Goal: Information Seeking & Learning: Learn about a topic

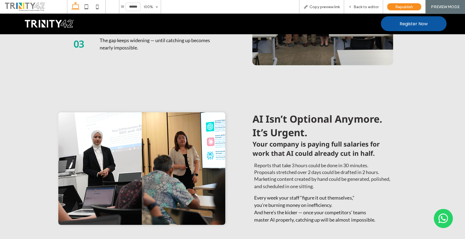
scroll to position [902, 0]
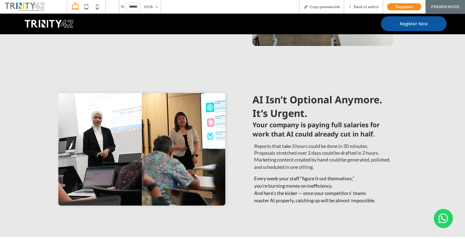
click at [402, 104] on h3 "AI Isn’t Optional Anymore." at bounding box center [344, 100] width 185 height 14
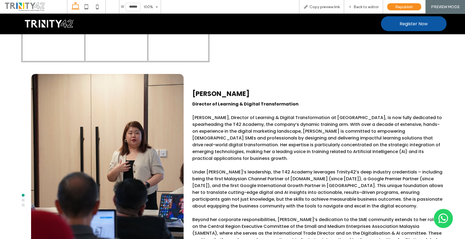
scroll to position [2354, 0]
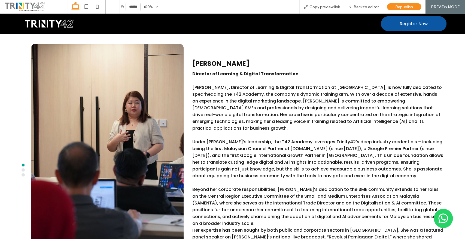
click at [23, 169] on button "go to slide 2" at bounding box center [23, 170] width 3 height 3
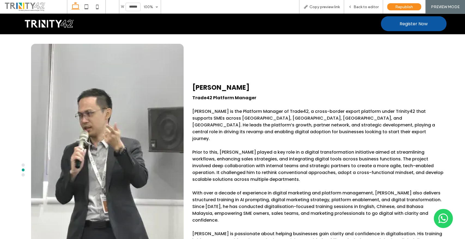
click at [23, 174] on button "go to slide 3" at bounding box center [23, 175] width 3 height 3
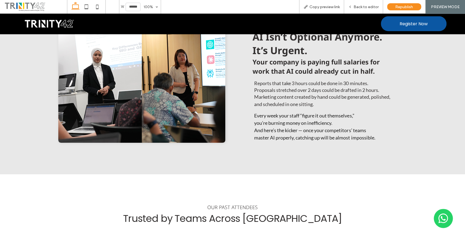
scroll to position [783, 0]
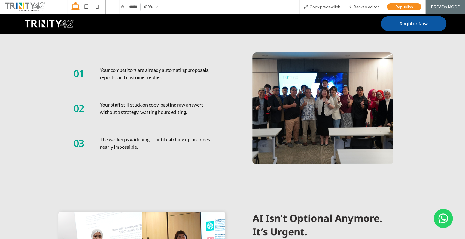
click at [37, 90] on div "01 Your competitors are already automating proposals, reports, and customer rep…" at bounding box center [232, 118] width 465 height 136
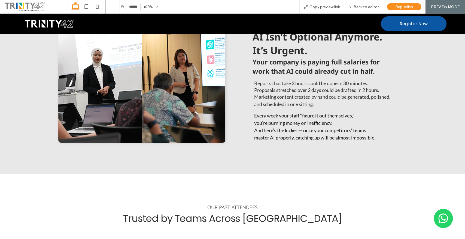
scroll to position [904, 0]
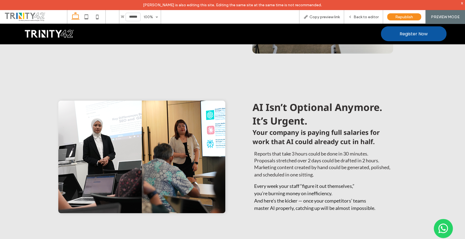
click at [22, 164] on div "AI Isn’t Optional Anymore. It’s Urgent. Your company is paying full salaries fo…" at bounding box center [232, 160] width 465 height 170
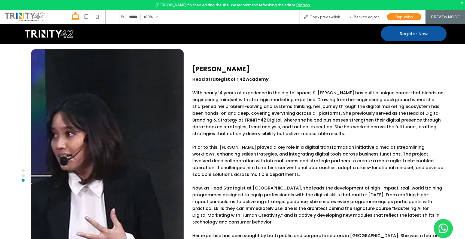
scroll to position [2356, 0]
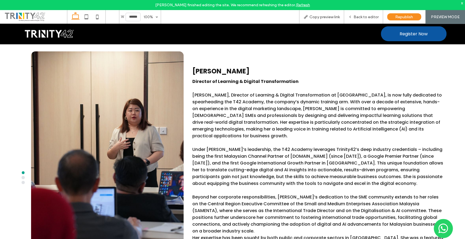
click at [23, 176] on button "go to slide 2" at bounding box center [23, 177] width 3 height 3
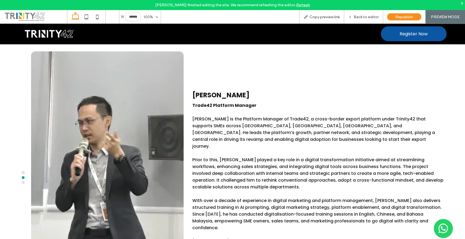
click at [22, 181] on button "go to slide 3" at bounding box center [23, 182] width 3 height 3
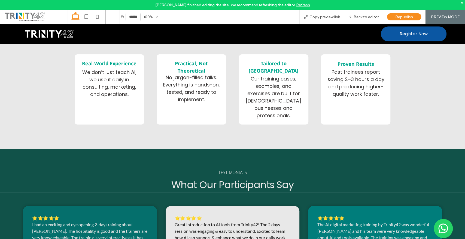
scroll to position [1539, 0]
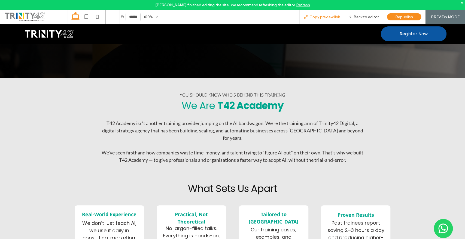
click at [313, 17] on span "Copy preview link" at bounding box center [324, 17] width 30 height 5
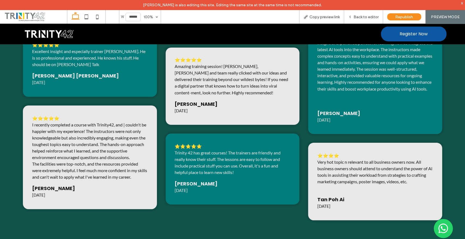
scroll to position [2084, 0]
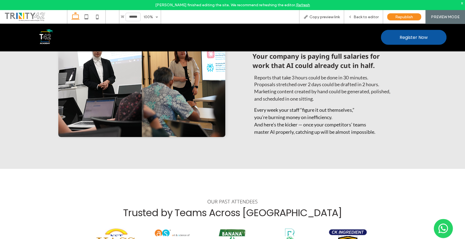
scroll to position [1078, 0]
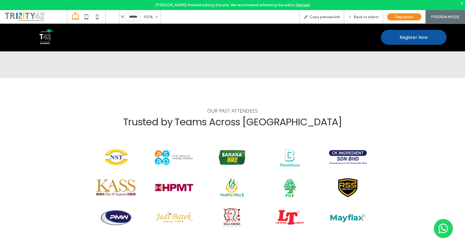
click at [417, 119] on div "OUR PAST ATTENDEES Trusted by Teams Across Malaysia" at bounding box center [232, 183] width 465 height 210
click at [46, 123] on div "OUR PAST ATTENDEES Trusted by Teams Across Malaysia" at bounding box center [232, 183] width 465 height 210
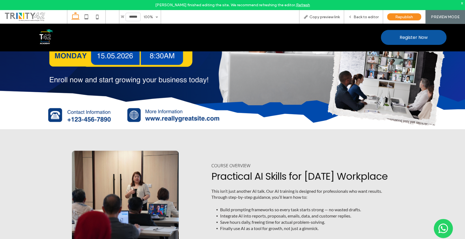
scroll to position [170, 0]
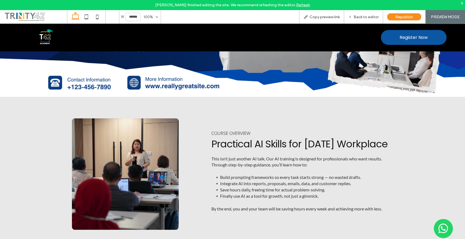
click at [107, 148] on img at bounding box center [125, 174] width 107 height 112
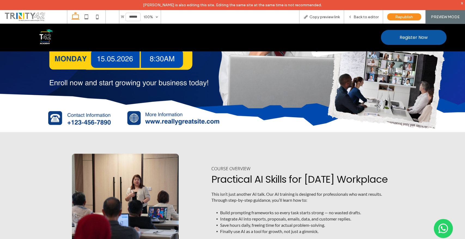
scroll to position [140, 0]
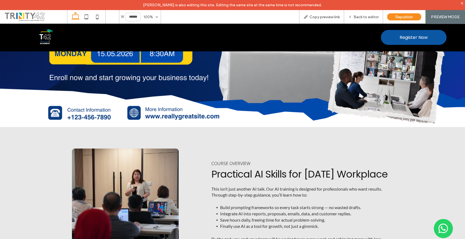
click at [403, 178] on div "COURSE OVERVIEW Practical AI Skills for Today’s Workplace This isn’t just anoth…" at bounding box center [232, 204] width 465 height 154
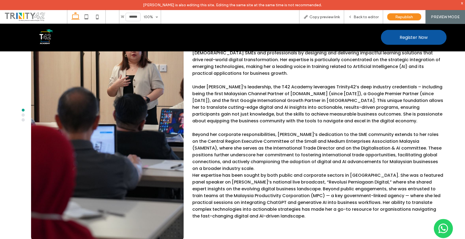
scroll to position [2501, 0]
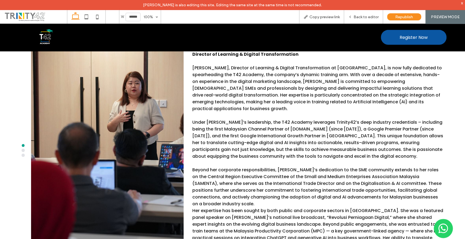
click at [228, 129] on p "Under [PERSON_NAME]’s leadership, the T42 Academy leverages Trinity42’s deep in…" at bounding box center [317, 139] width 251 height 41
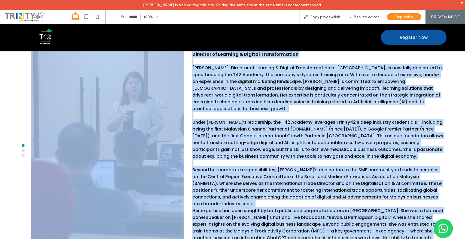
scroll to position [2470, 0]
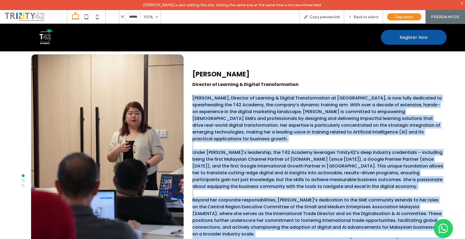
drag, startPoint x: 251, startPoint y: 218, endPoint x: 192, endPoint y: 77, distance: 153.7
click at [192, 81] on div "Director of Learning & Digital Transformation Ashley Tan, Director of Learning …" at bounding box center [317, 183] width 251 height 204
copy div "Ashley Tan, Director of Learning & Digital Transformation at Trinity42, is now …"
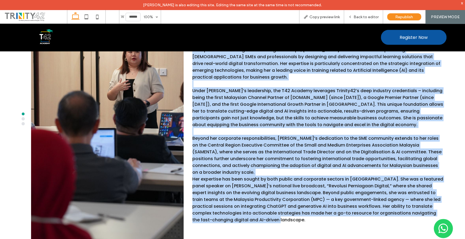
scroll to position [2501, 0]
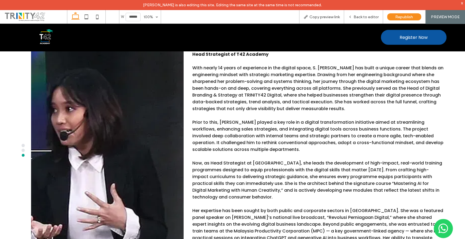
click at [24, 144] on button "go to slide 1" at bounding box center [23, 145] width 3 height 3
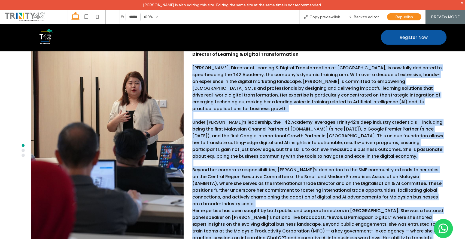
scroll to position [2470, 0]
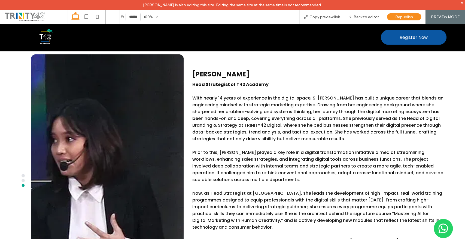
click at [23, 175] on button "go to slide 1" at bounding box center [23, 176] width 3 height 3
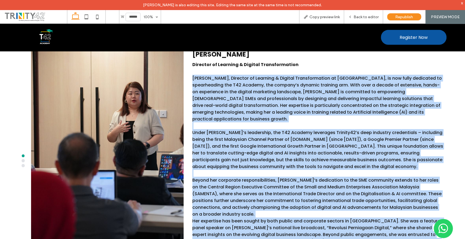
scroll to position [2501, 0]
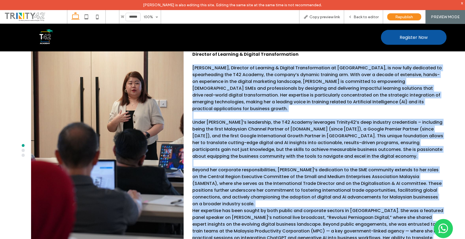
click at [331, 175] on p "Beyond her corporate responsibilities, [PERSON_NAME]’s dedication to the SME co…" at bounding box center [317, 187] width 251 height 41
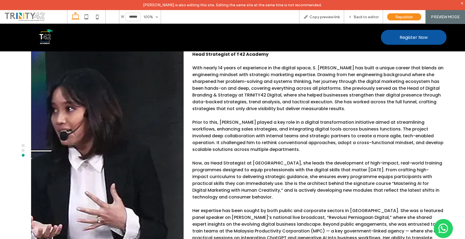
click at [426, 160] on p "Now, as Head Strategist at [GEOGRAPHIC_DATA], she leads the development of high…" at bounding box center [317, 180] width 251 height 41
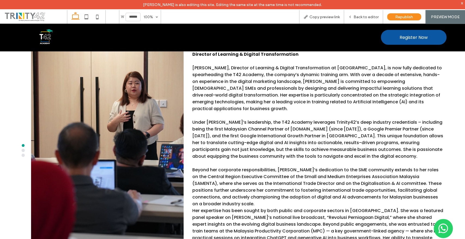
click at [22, 149] on button "go to slide 2" at bounding box center [23, 150] width 3 height 3
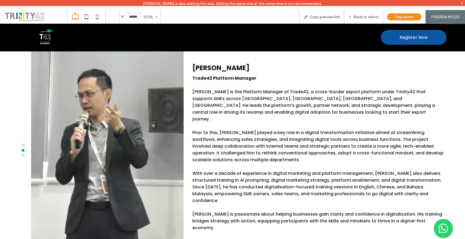
click at [22, 154] on button "go to slide 3" at bounding box center [23, 155] width 3 height 3
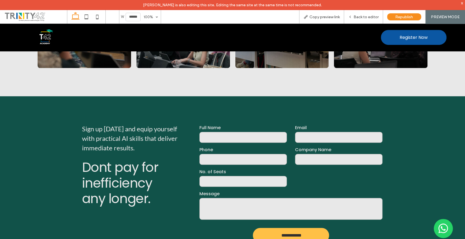
scroll to position [3018, 0]
